Goal: Task Accomplishment & Management: Manage account settings

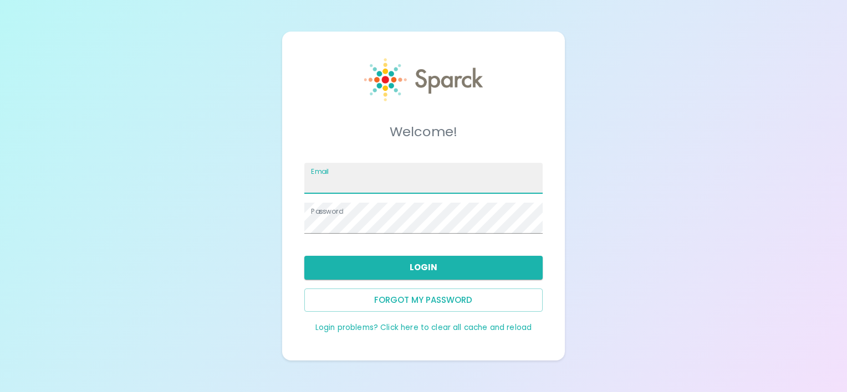
click at [382, 181] on input "Email" at bounding box center [423, 178] width 238 height 31
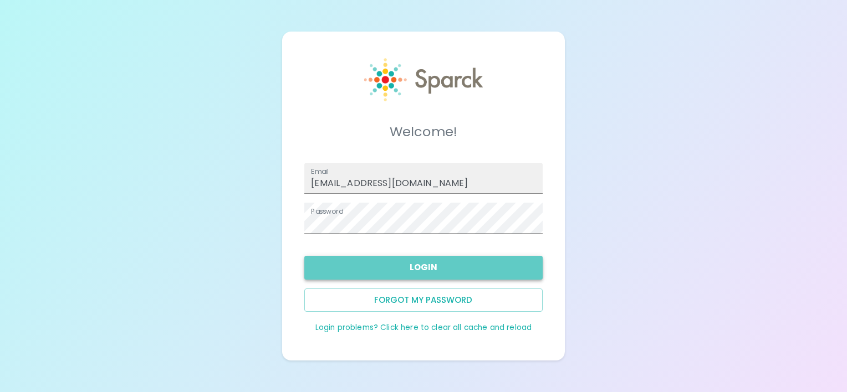
click at [414, 268] on button "Login" at bounding box center [423, 267] width 238 height 23
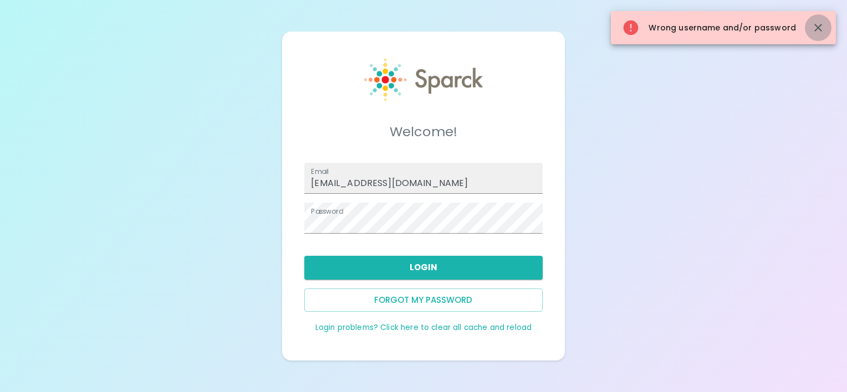
click at [822, 27] on icon "button" at bounding box center [817, 27] width 13 height 13
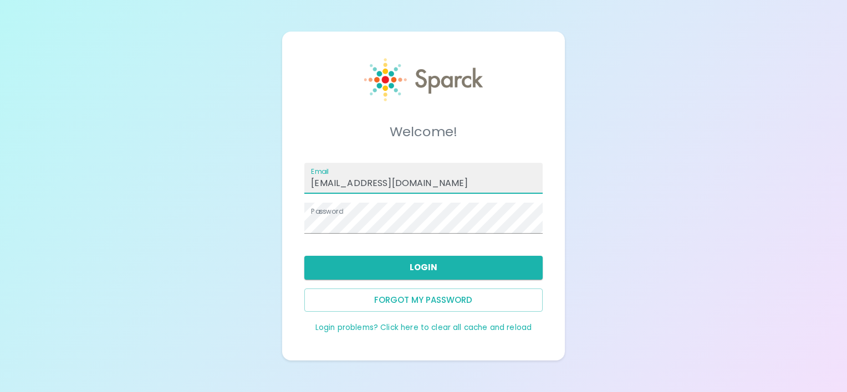
click at [474, 183] on input "lgomez@rogersfamilyco.com" at bounding box center [423, 178] width 238 height 31
type input "l"
click at [416, 173] on input "Email" at bounding box center [423, 178] width 238 height 31
click at [414, 173] on input "Email" at bounding box center [423, 178] width 238 height 31
click at [438, 179] on input "Email" at bounding box center [423, 178] width 238 height 31
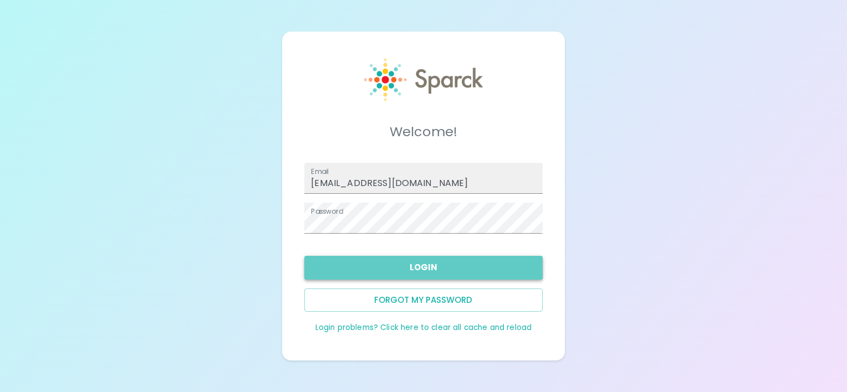
click at [419, 263] on button "Login" at bounding box center [423, 267] width 238 height 23
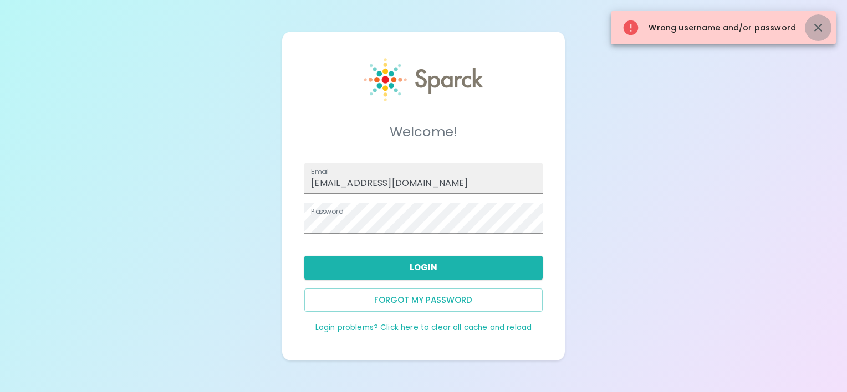
click at [818, 28] on icon "button" at bounding box center [818, 28] width 8 height 8
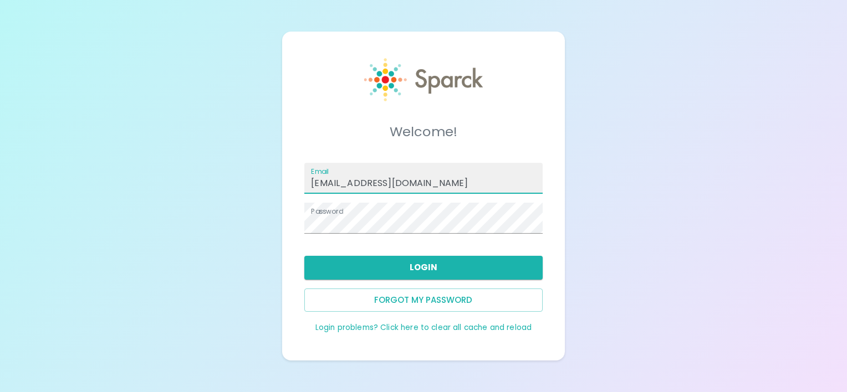
click at [464, 183] on input "LGomez@SFBayCoffeecom.com" at bounding box center [423, 178] width 238 height 31
type input "L"
type input "leogomez65@yahoo.com"
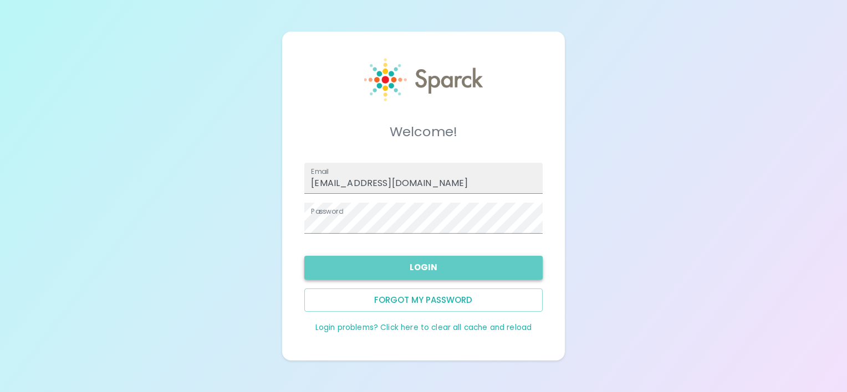
click at [423, 268] on button "Login" at bounding box center [423, 267] width 238 height 23
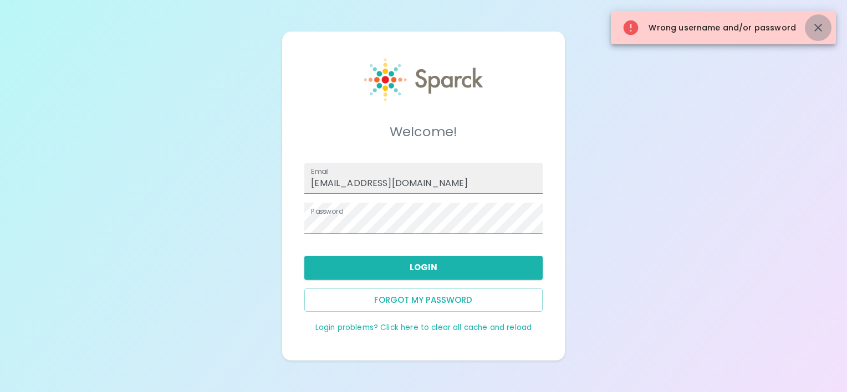
click at [818, 27] on icon "button" at bounding box center [818, 28] width 8 height 8
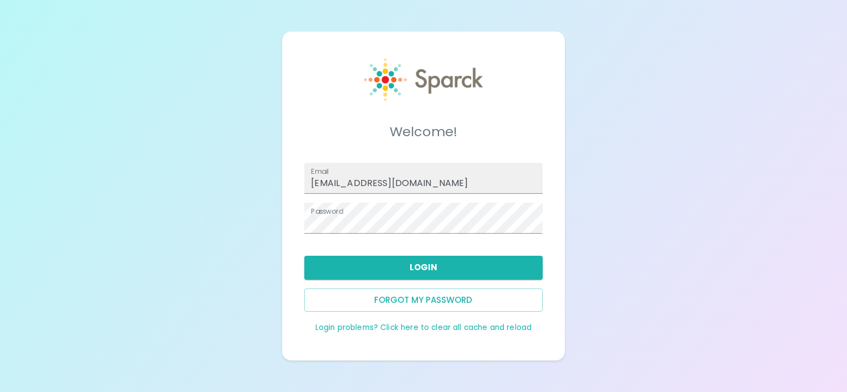
click at [430, 326] on link "Login problems? Click here to clear all cache and reload" at bounding box center [423, 327] width 216 height 11
click at [434, 328] on link "Login problems? Click here to clear all cache and reload" at bounding box center [423, 327] width 216 height 11
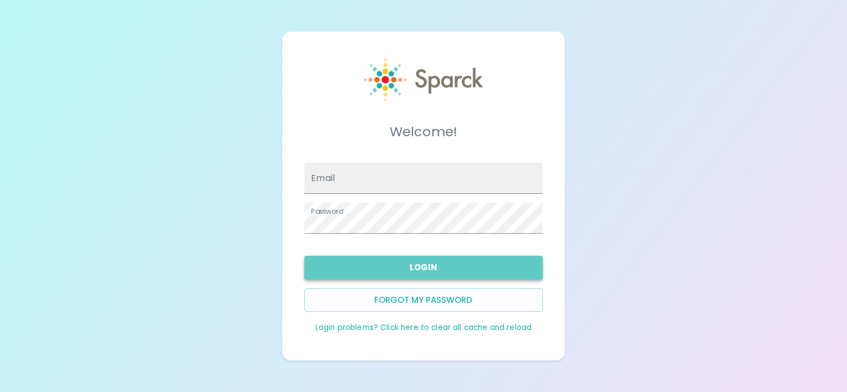
click at [442, 270] on button "Login" at bounding box center [423, 267] width 238 height 23
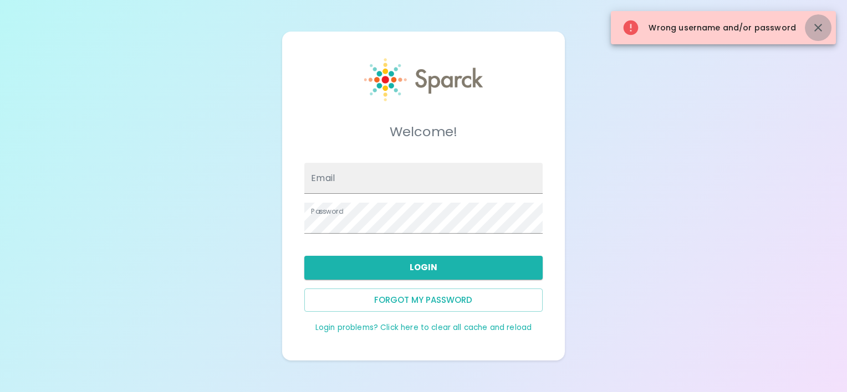
click at [815, 25] on icon "button" at bounding box center [818, 28] width 8 height 8
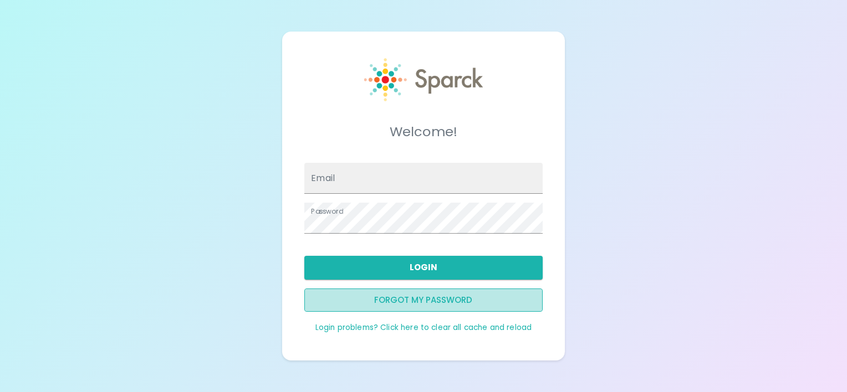
click at [427, 300] on button "Forgot my password" at bounding box center [423, 300] width 238 height 23
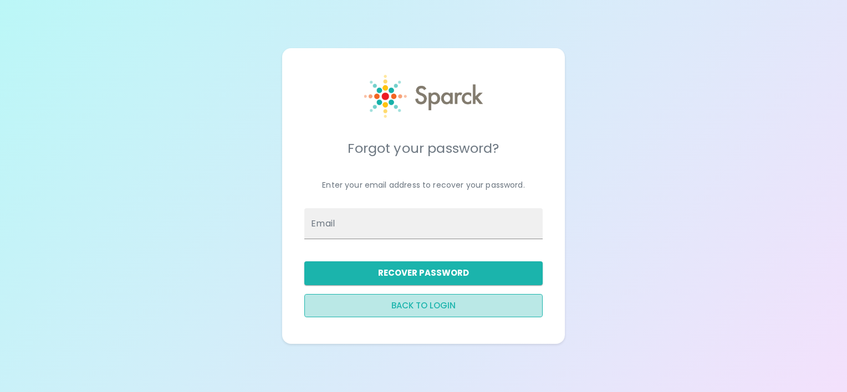
click at [428, 304] on button "Back to login" at bounding box center [423, 305] width 238 height 23
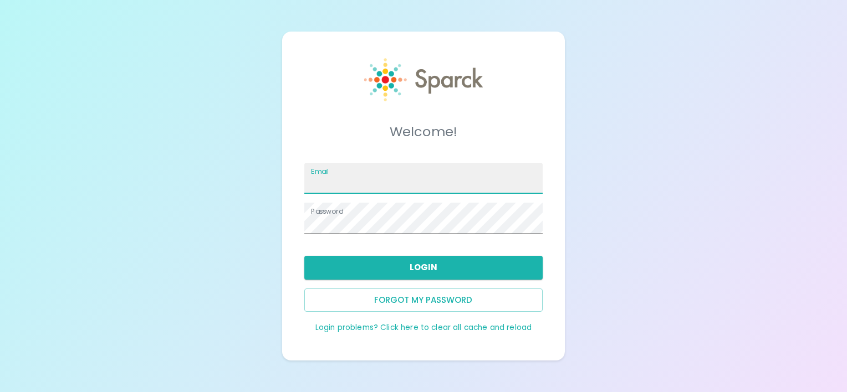
click at [439, 180] on input "Email" at bounding box center [423, 178] width 238 height 31
type input "[EMAIL_ADDRESS][DOMAIN_NAME]"
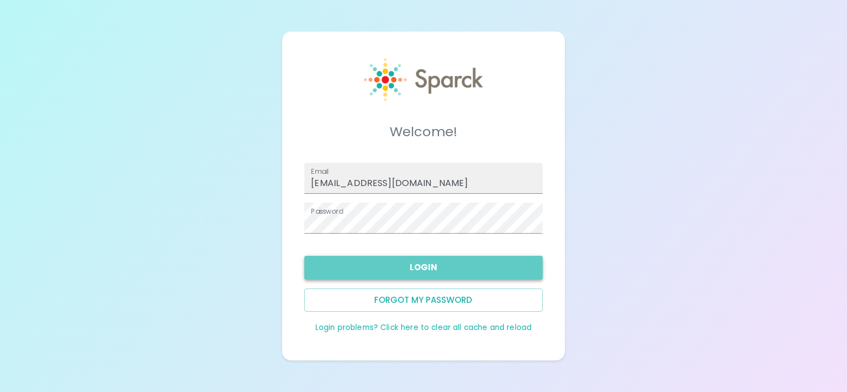
click at [422, 264] on button "Login" at bounding box center [423, 267] width 238 height 23
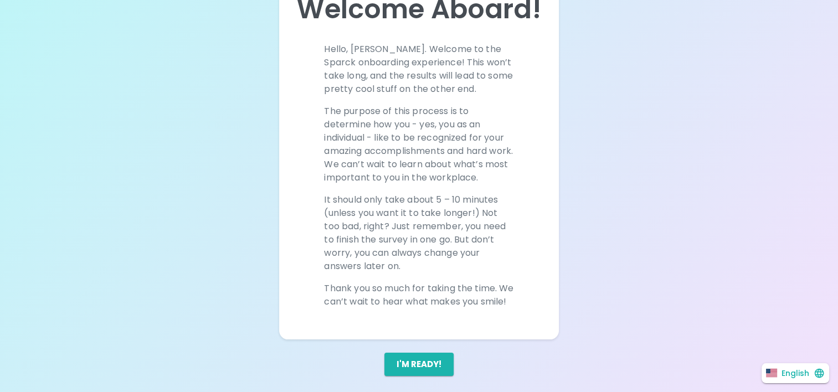
scroll to position [111, 0]
